Goal: Answer question/provide support

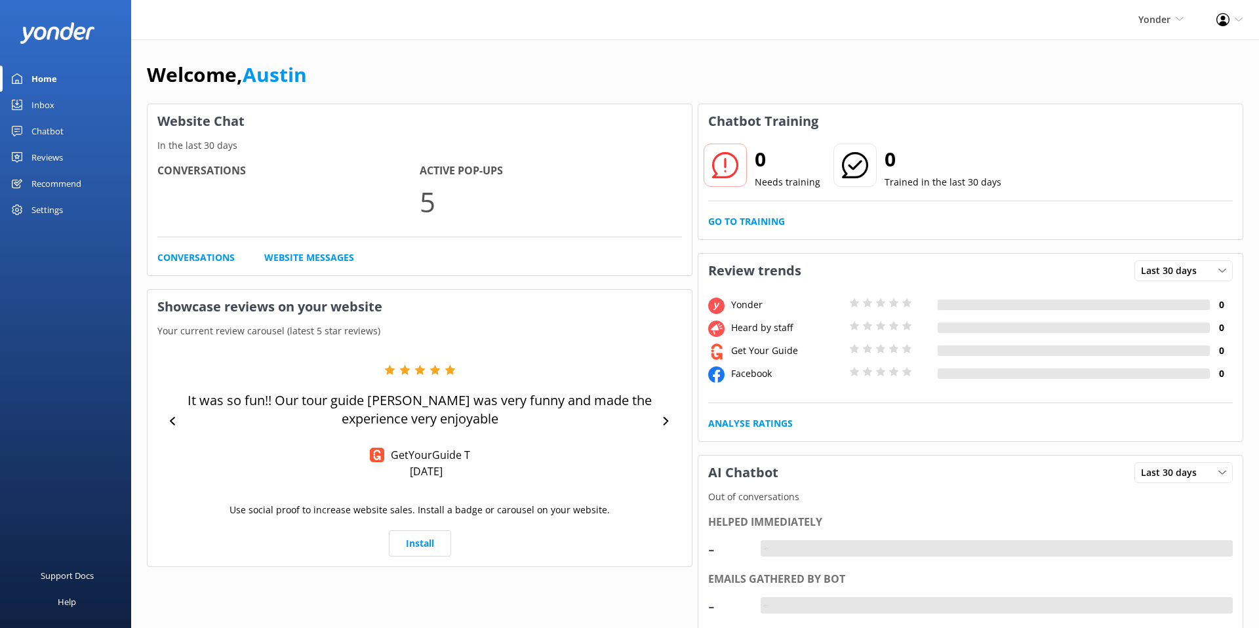
click at [74, 124] on link "Chatbot" at bounding box center [65, 131] width 131 height 26
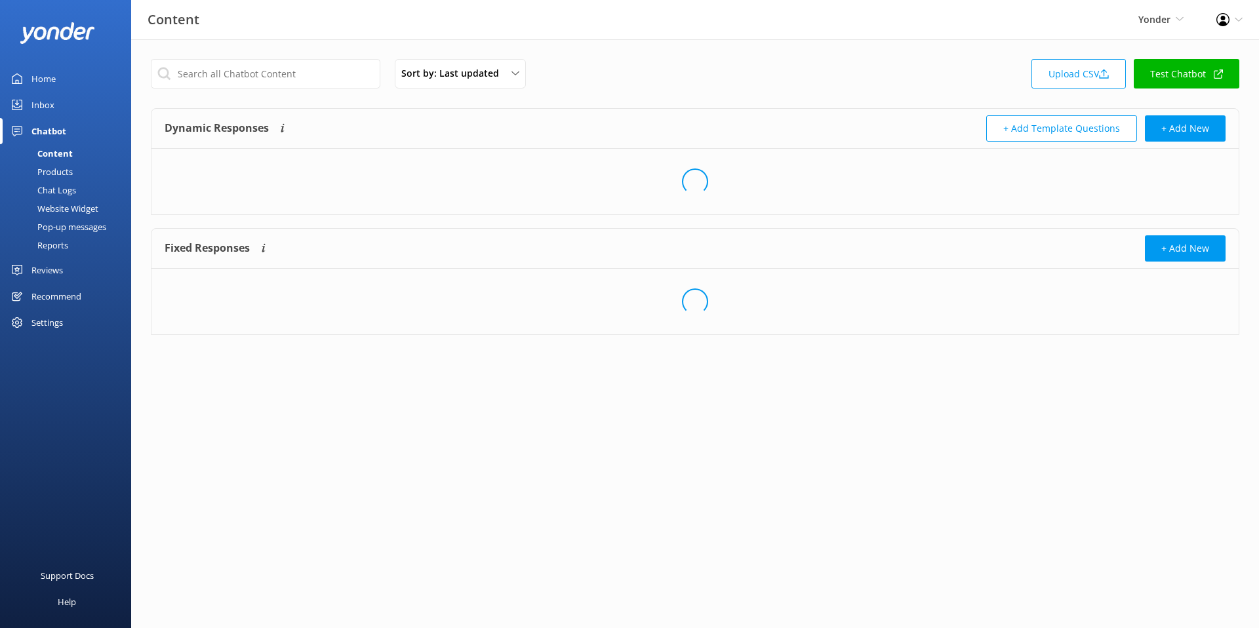
click at [61, 185] on div "Chat Logs" at bounding box center [42, 190] width 68 height 18
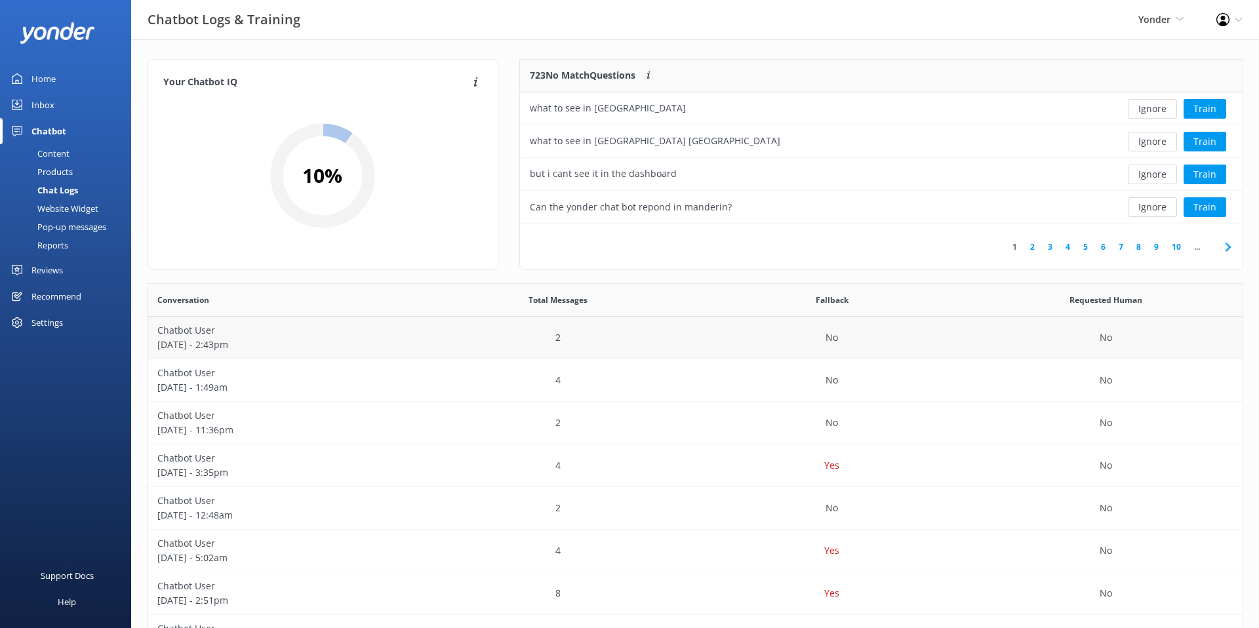
scroll to position [165, 723]
click at [307, 343] on p "[DATE] - 2:43pm" at bounding box center [284, 345] width 254 height 14
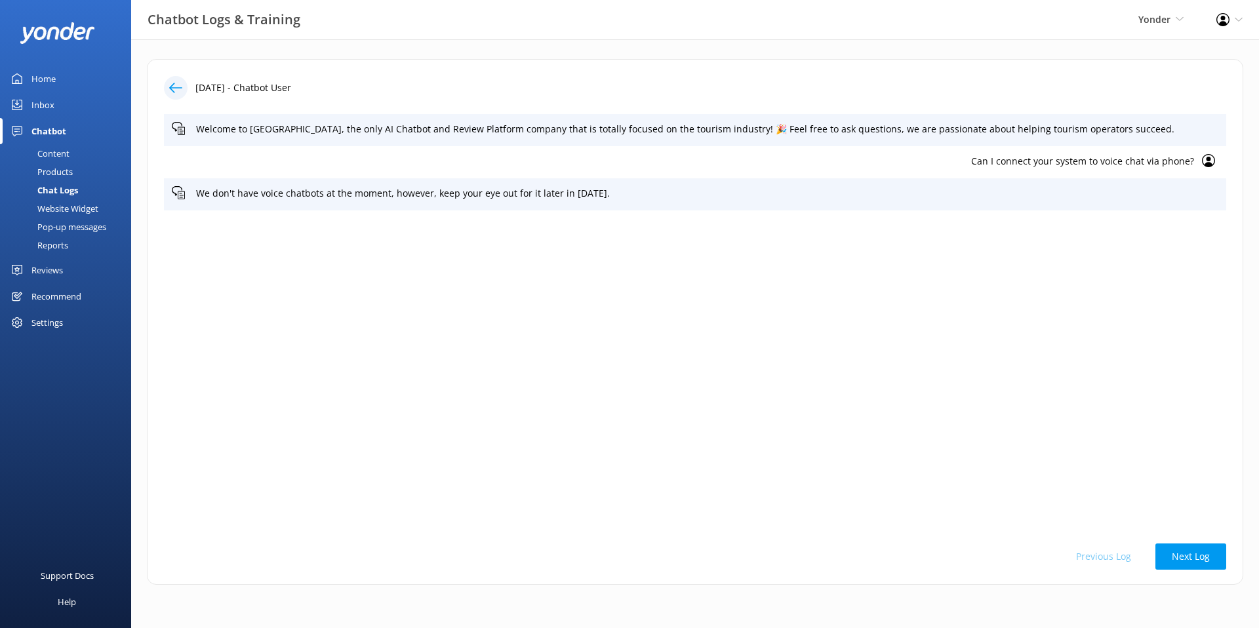
click at [166, 80] on div at bounding box center [176, 88] width 24 height 24
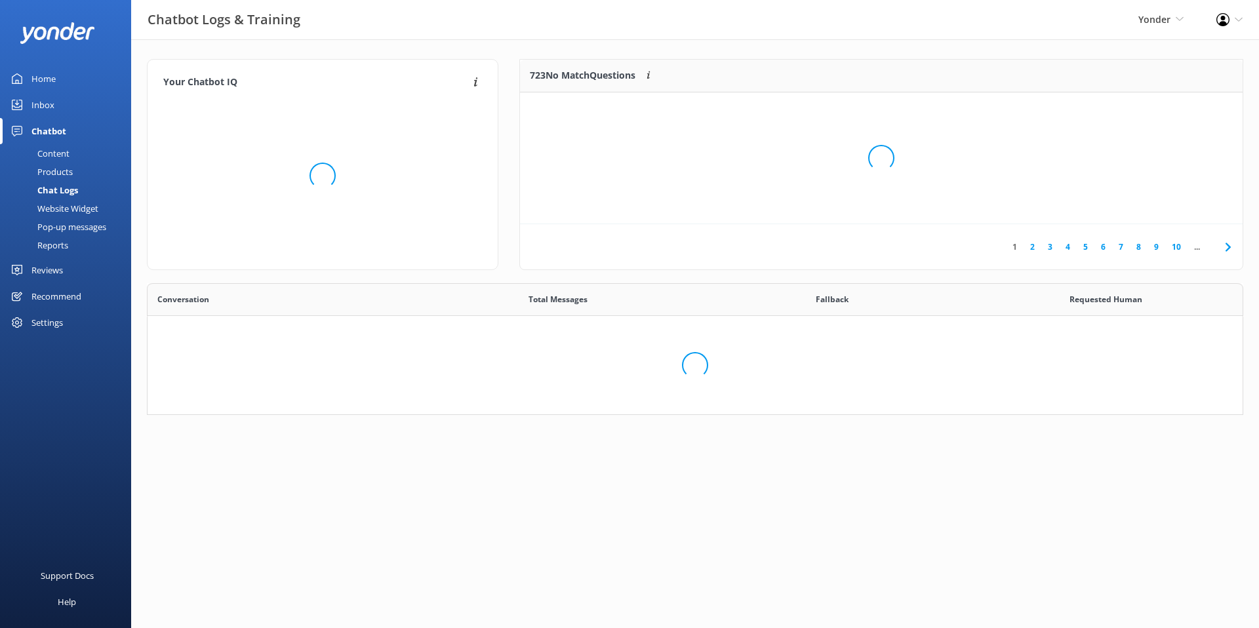
scroll to position [460, 1095]
click at [51, 104] on div "Inbox" at bounding box center [42, 105] width 23 height 26
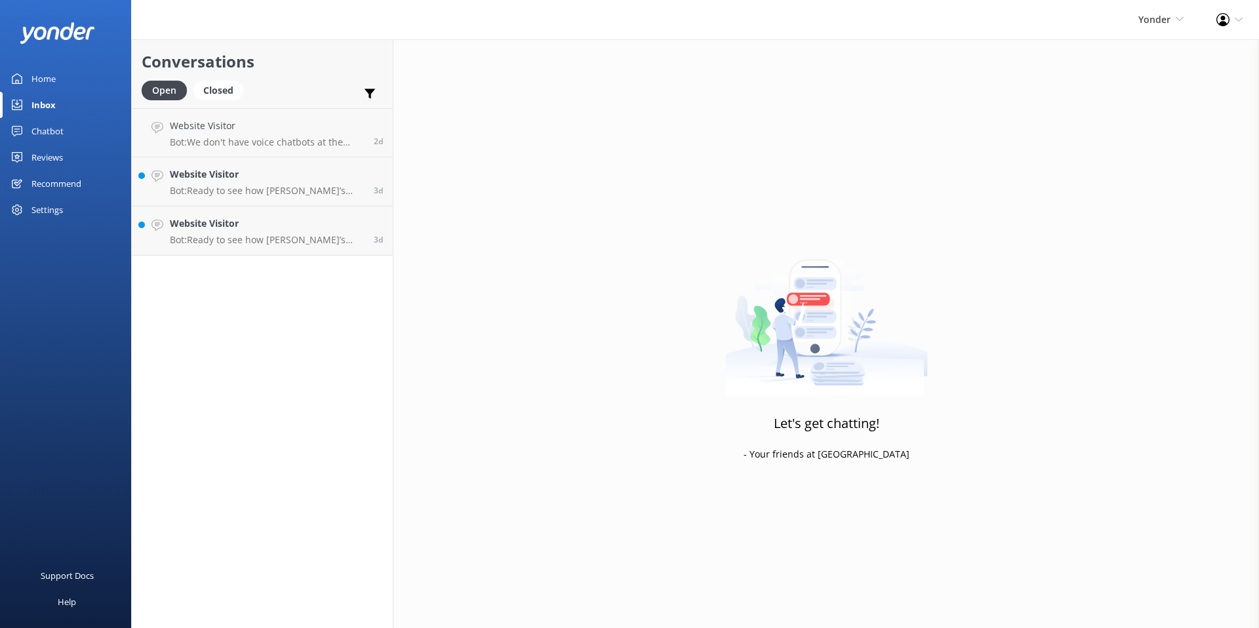
click at [64, 134] on link "Chatbot" at bounding box center [65, 131] width 131 height 26
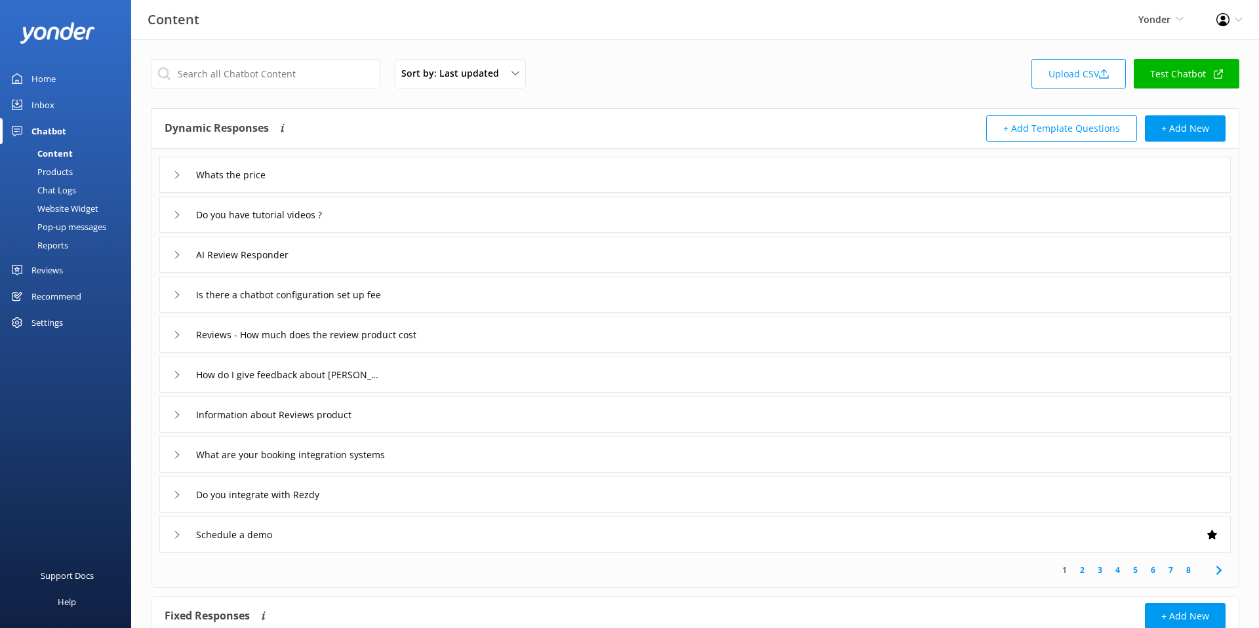
click at [424, 225] on div "Do you have tutorial videos ?" at bounding box center [695, 215] width 1072 height 36
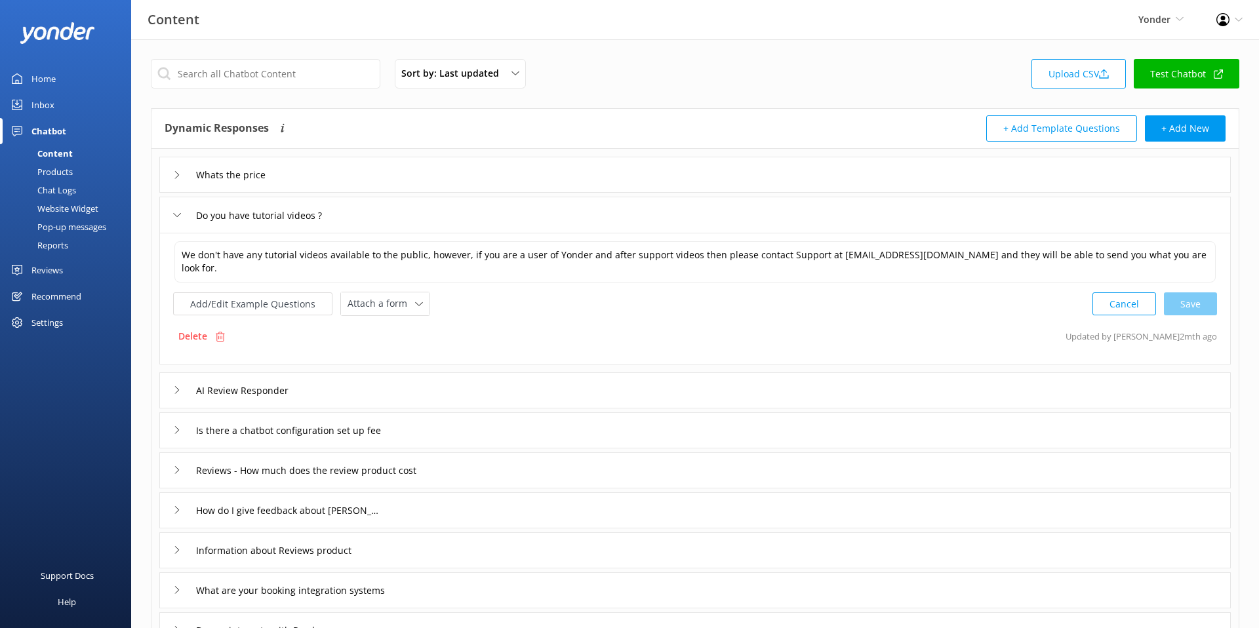
click at [575, 306] on div "Add/Edit Example Questions Attach a form Leave contact details Check availabili…" at bounding box center [695, 304] width 1044 height 24
